Goal: Task Accomplishment & Management: Use online tool/utility

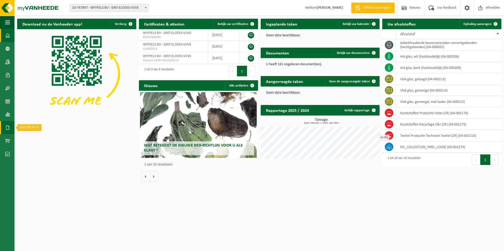
click at [10, 132] on link "Documenten" at bounding box center [7, 127] width 14 height 13
click at [26, 144] on ul "Facturen Documenten" at bounding box center [36, 133] width 44 height 24
click at [23, 139] on span at bounding box center [23, 139] width 4 height 10
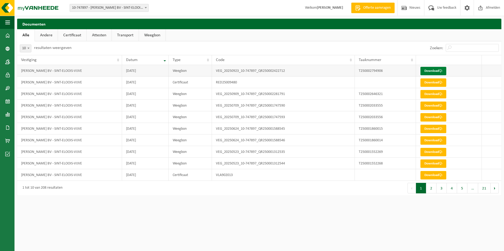
click at [428, 74] on link "Download" at bounding box center [433, 71] width 26 height 8
click at [11, 36] on link "Dashboard" at bounding box center [7, 35] width 14 height 13
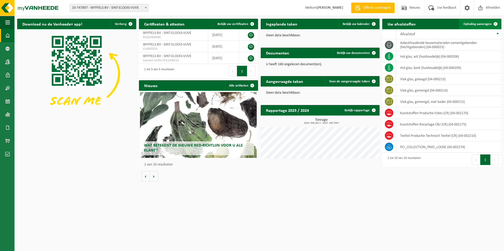
click at [469, 27] on link "Ophaling aanvragen" at bounding box center [480, 24] width 42 height 11
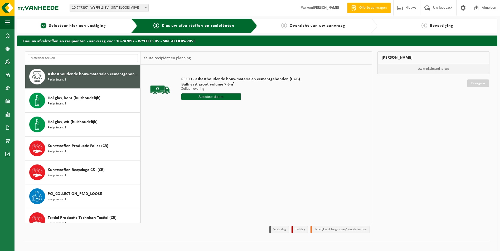
click at [96, 78] on div "Asbesthoudende bouwmaterialen cementgebonden (hechtgebonden) Recipiënten: 1" at bounding box center [93, 77] width 91 height 16
click at [210, 96] on input "text" at bounding box center [210, 97] width 59 height 7
click at [217, 154] on div "25" at bounding box center [213, 152] width 9 height 8
type input "Van [DATE]"
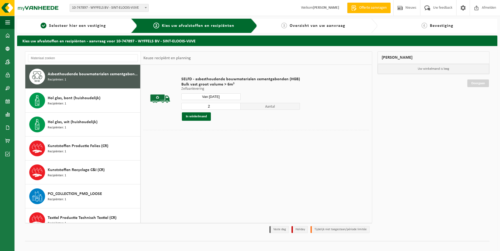
type input "2"
click at [235, 105] on input "2" at bounding box center [210, 106] width 59 height 7
click at [197, 116] on button "In winkelmand" at bounding box center [196, 117] width 29 height 8
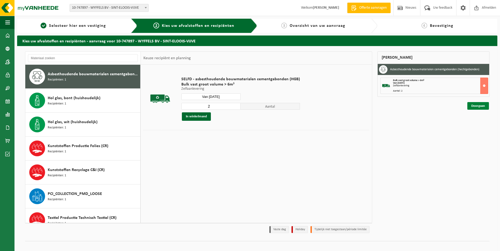
click at [474, 106] on link "Doorgaan" at bounding box center [478, 106] width 22 height 8
